Goal: Task Accomplishment & Management: Use online tool/utility

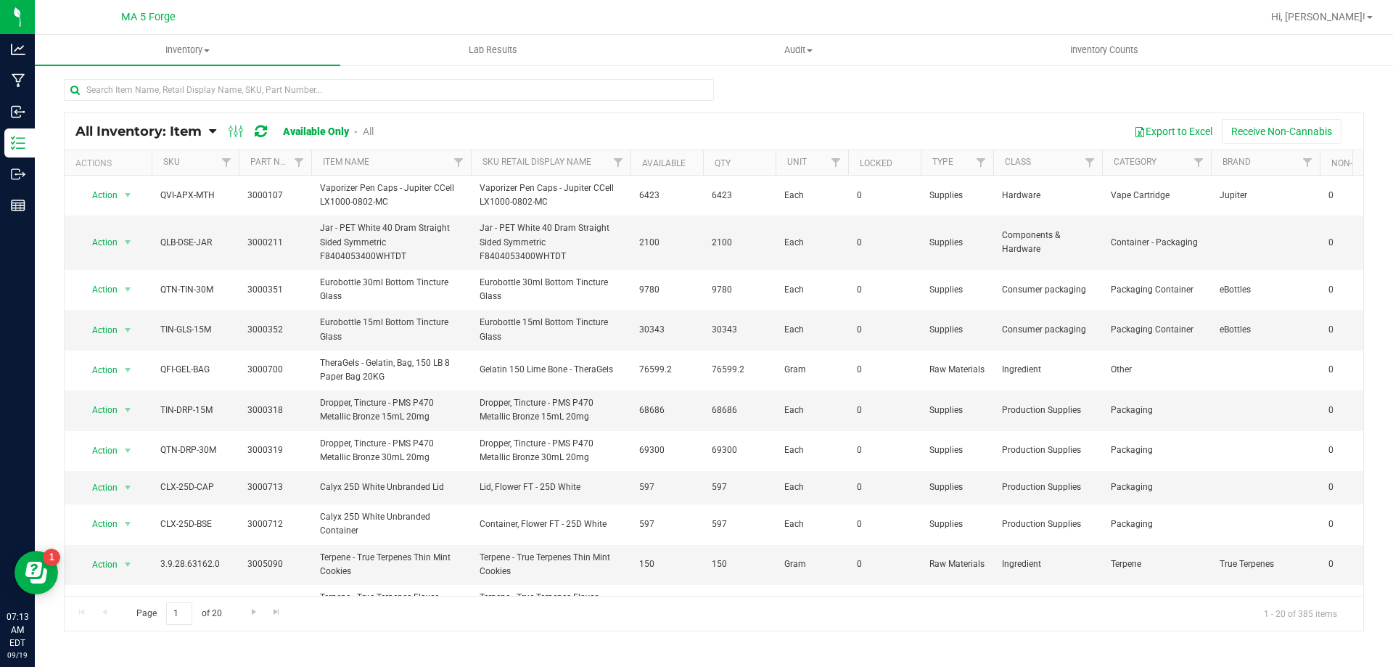
click at [217, 129] on div "All Inventory: Item Item Summary Item (default) Item by Strain Item by Location…" at bounding box center [235, 131] width 320 height 17
click at [212, 129] on icon at bounding box center [212, 131] width 7 height 13
click at [131, 242] on span "Item by Location" at bounding box center [108, 239] width 79 height 12
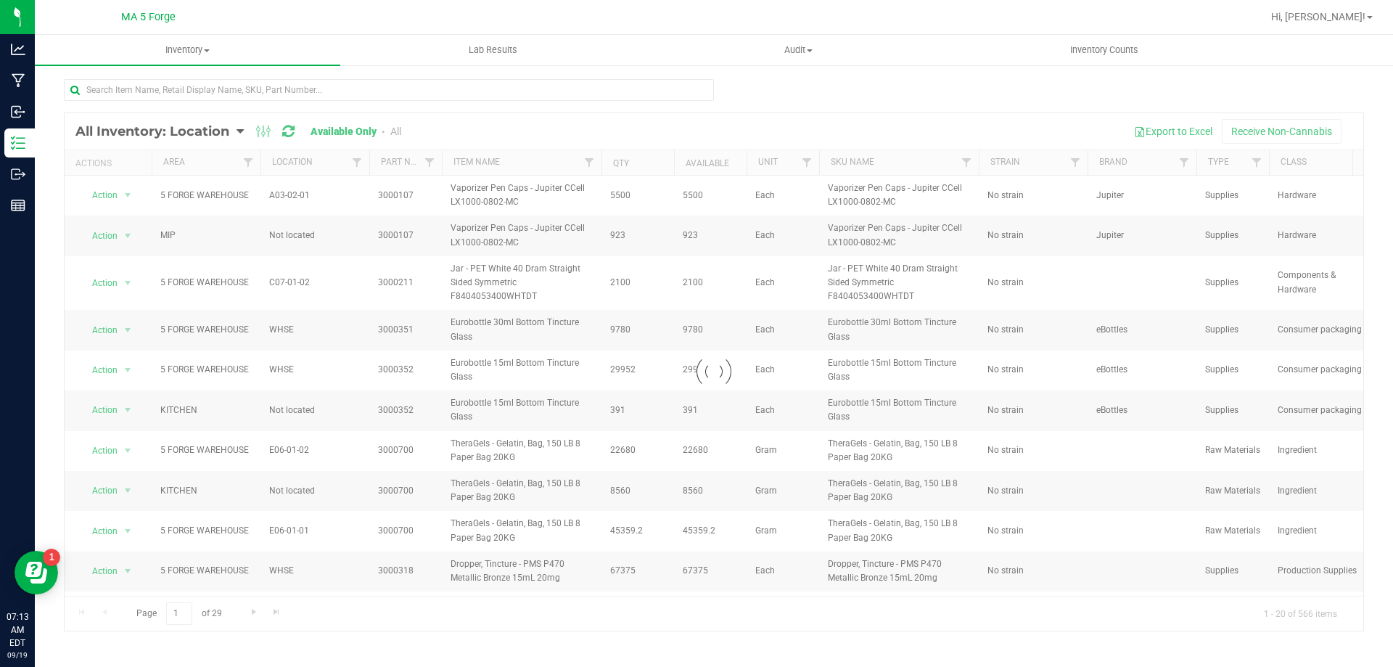
click at [357, 162] on div at bounding box center [714, 371] width 1298 height 517
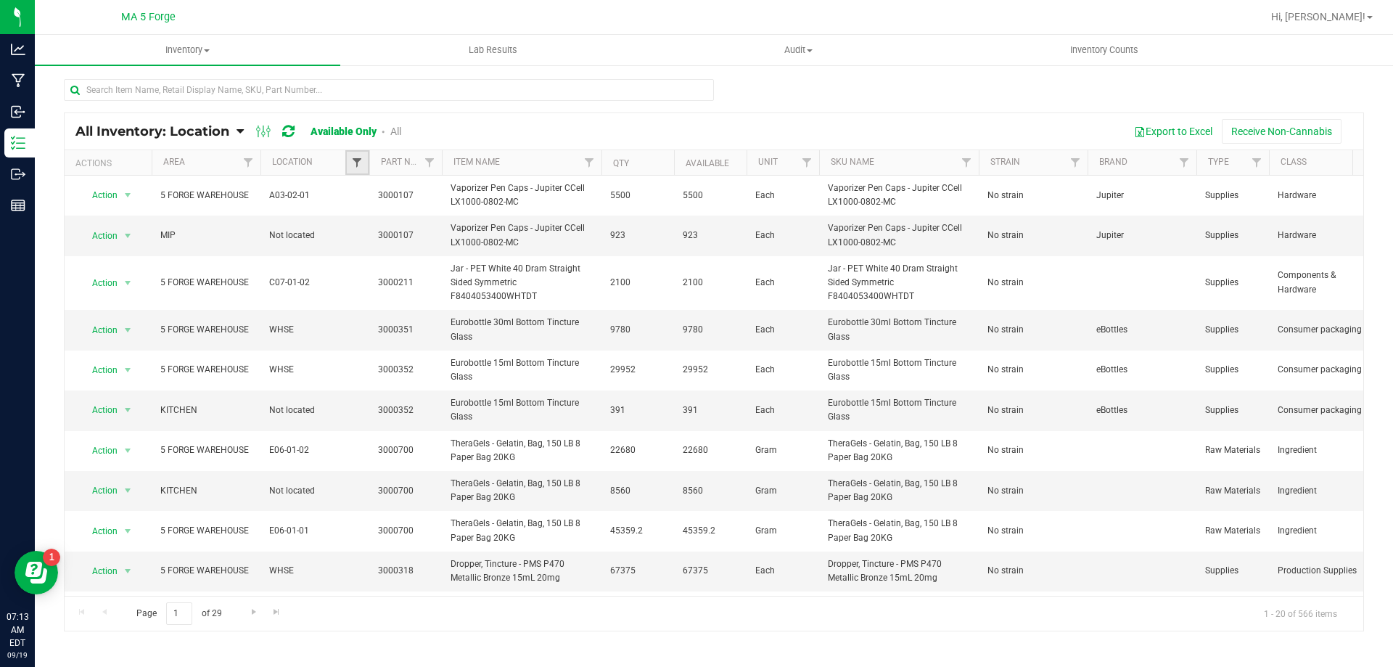
click at [357, 162] on span "Filter" at bounding box center [357, 163] width 12 height 12
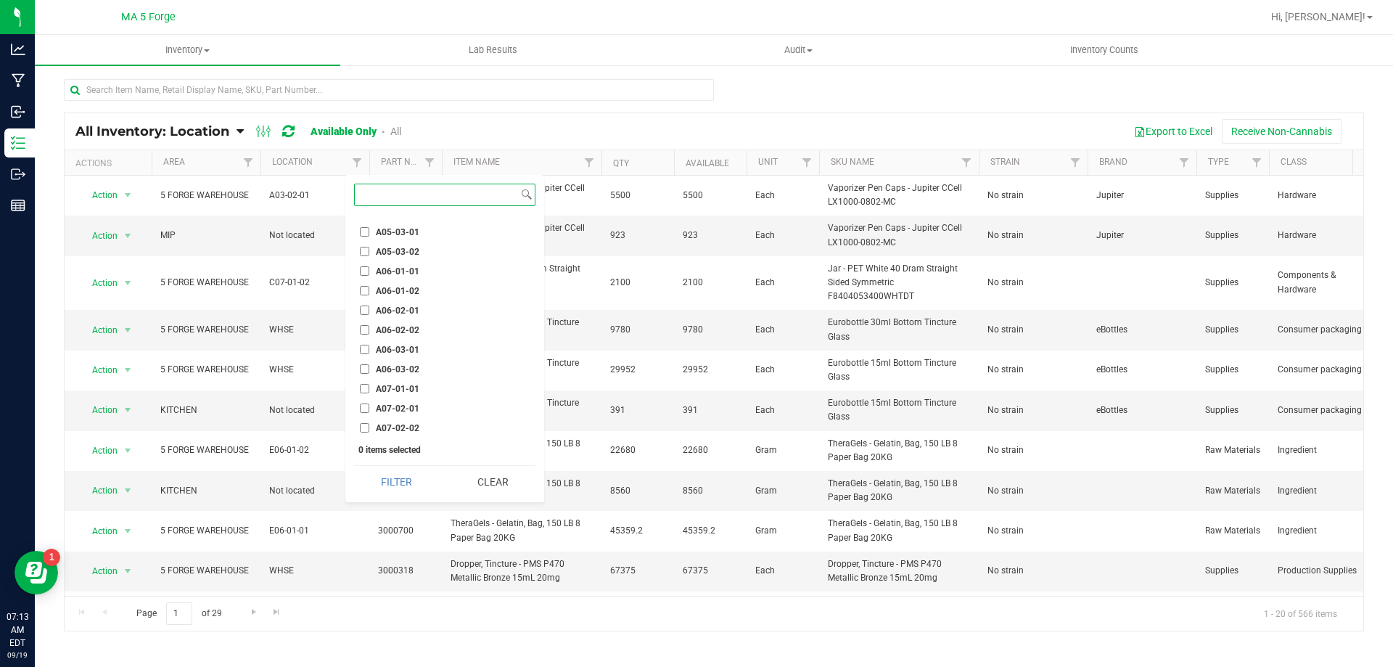
scroll to position [653, 0]
click at [363, 317] on input "A07-01-01" at bounding box center [364, 315] width 9 height 9
checkbox input "true"
click at [395, 478] on button "Filter" at bounding box center [397, 482] width 86 height 32
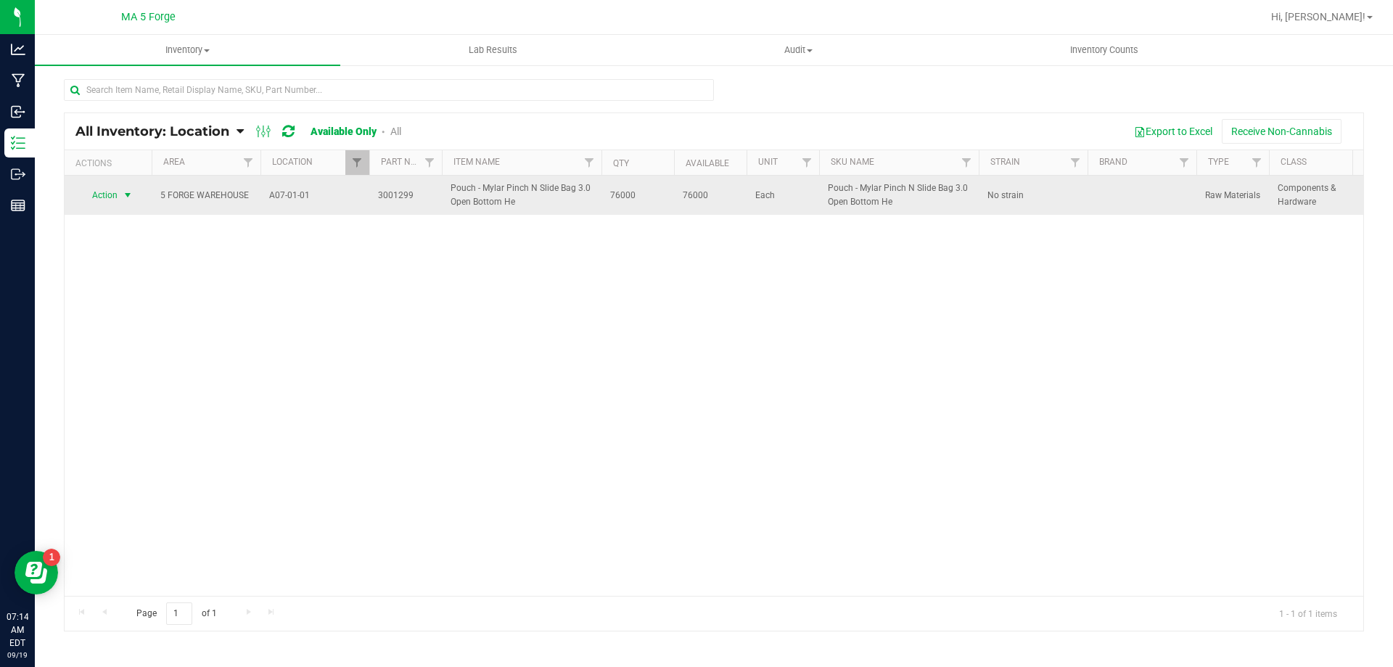
click at [131, 199] on span "select" at bounding box center [128, 195] width 12 height 12
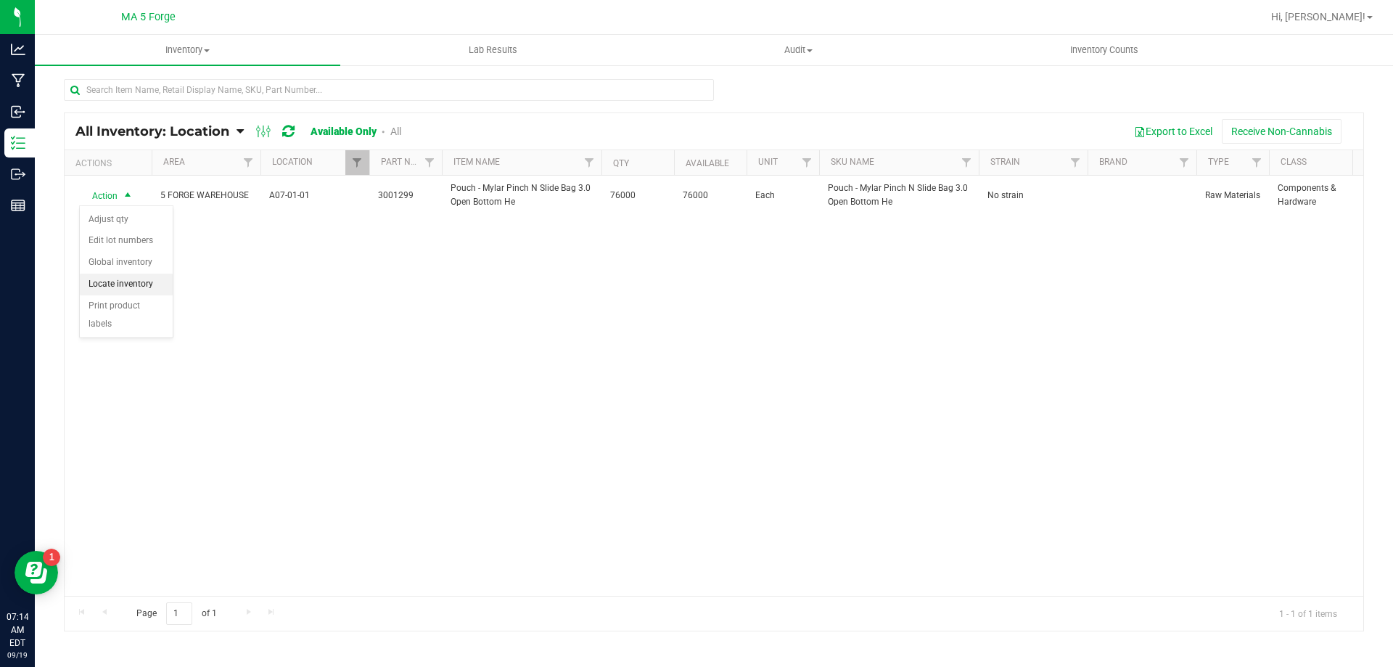
click at [130, 283] on li "Locate inventory" at bounding box center [126, 284] width 93 height 22
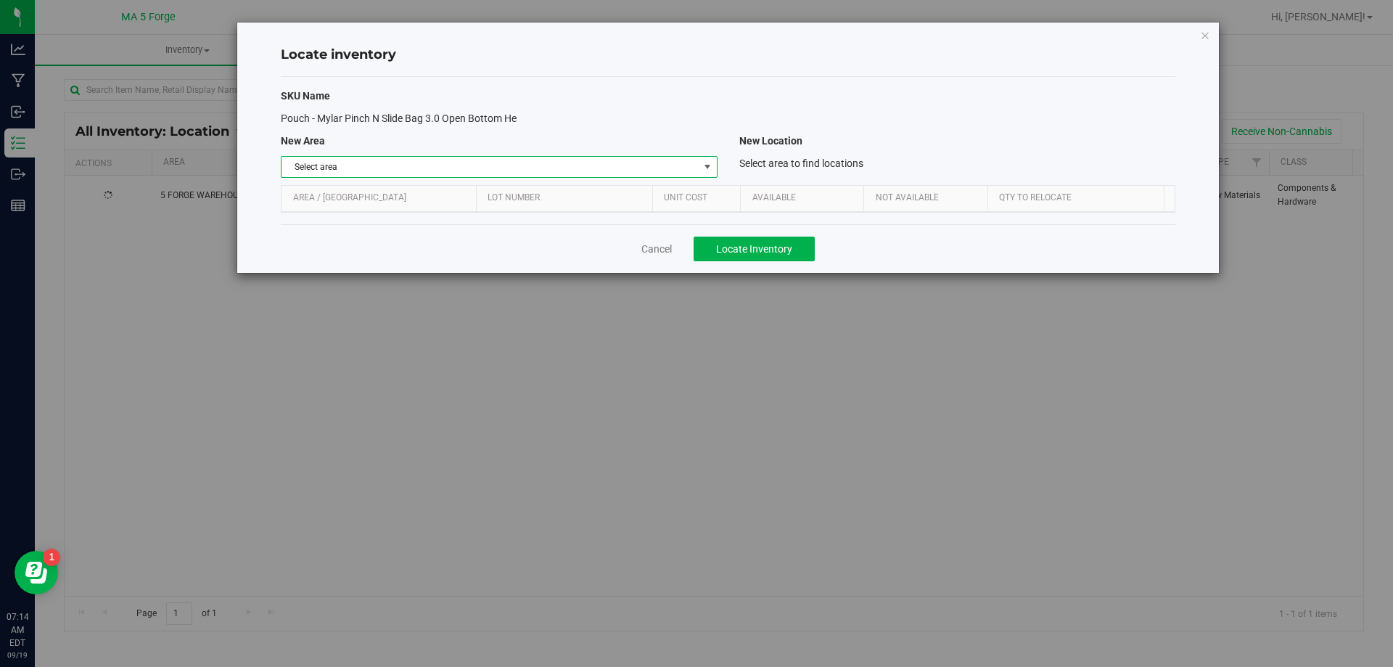
click at [709, 169] on span "select" at bounding box center [707, 167] width 12 height 12
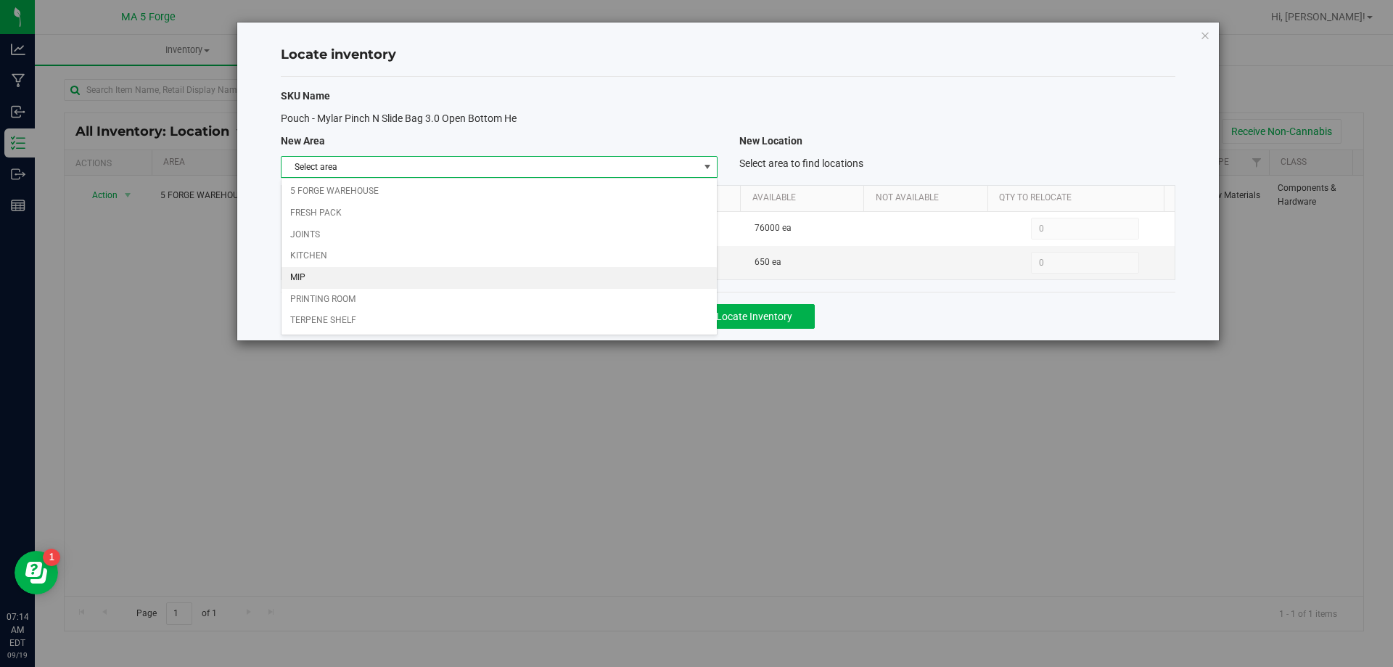
click at [358, 280] on li "MIP" at bounding box center [498, 278] width 434 height 22
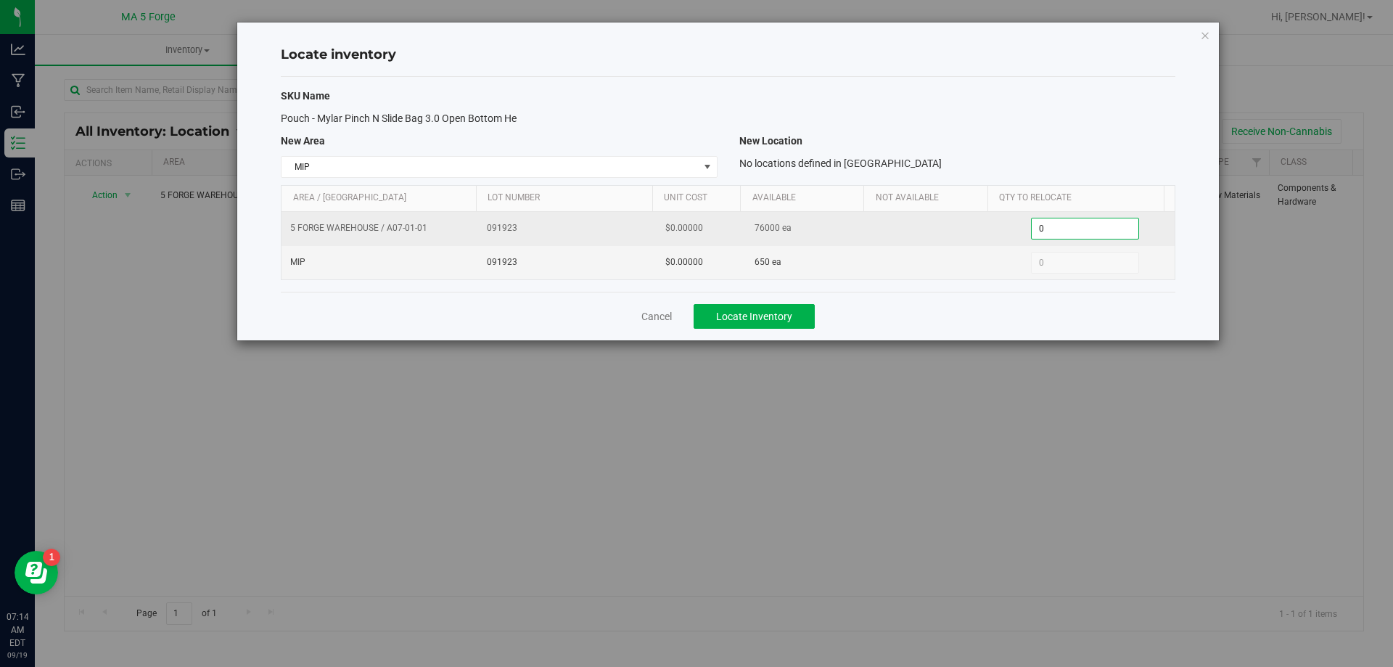
click at [1061, 228] on span "0 0" at bounding box center [1085, 229] width 108 height 22
type input "1000"
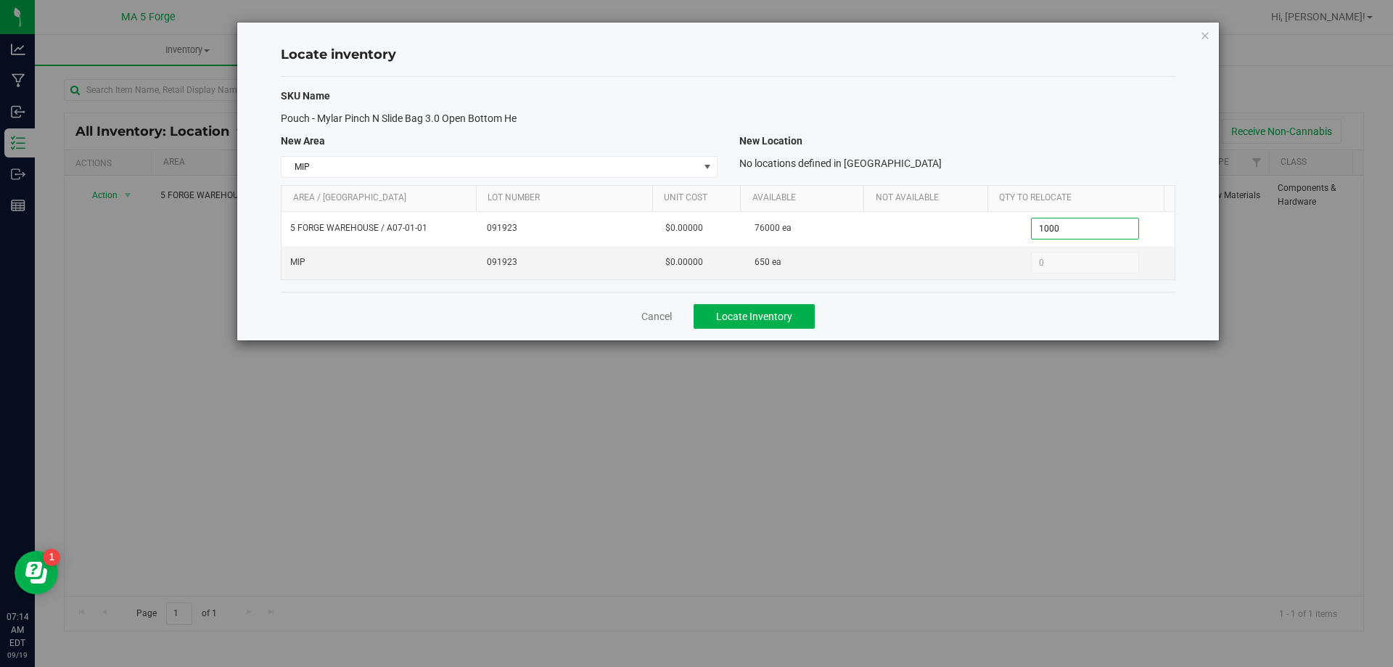
type input "1,000"
click at [1033, 94] on div "SKU Name" at bounding box center [728, 95] width 916 height 15
click at [786, 318] on span "Locate Inventory" at bounding box center [754, 316] width 76 height 12
